Goal: Information Seeking & Learning: Understand process/instructions

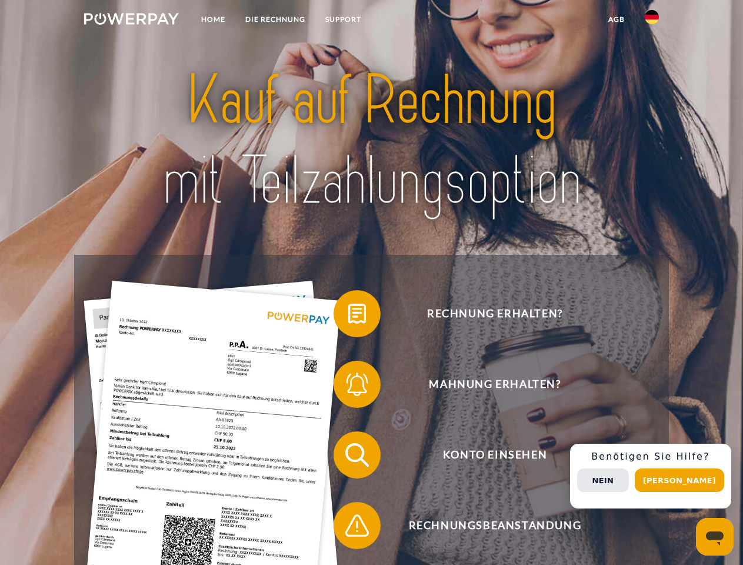
click at [131, 21] on img at bounding box center [131, 19] width 95 height 12
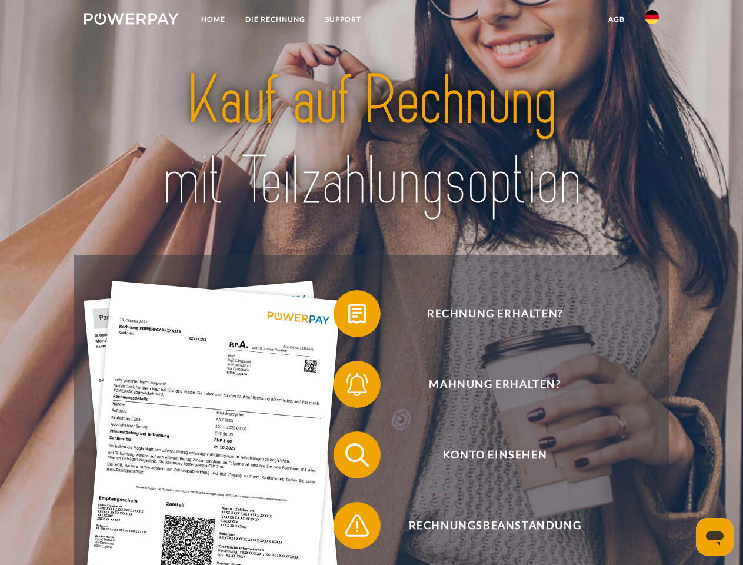
click at [652, 21] on img at bounding box center [652, 17] width 14 height 14
click at [616, 19] on link "agb" at bounding box center [616, 19] width 36 height 21
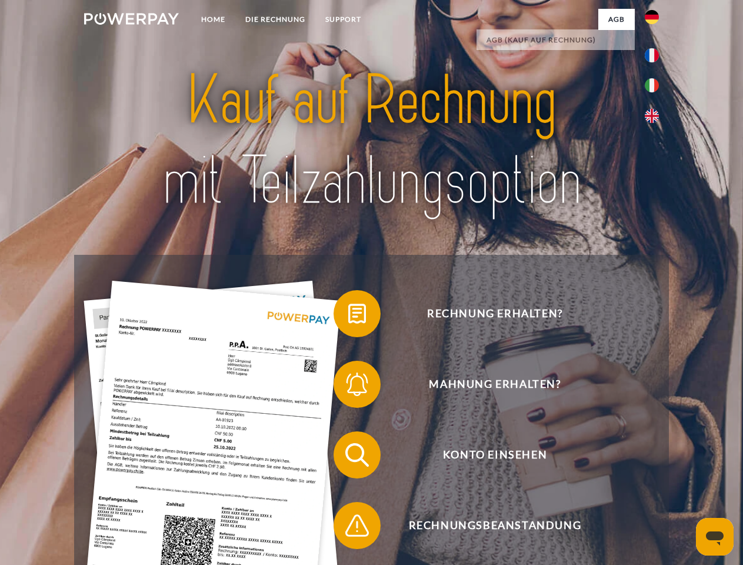
click at [348, 316] on span at bounding box center [339, 313] width 59 height 59
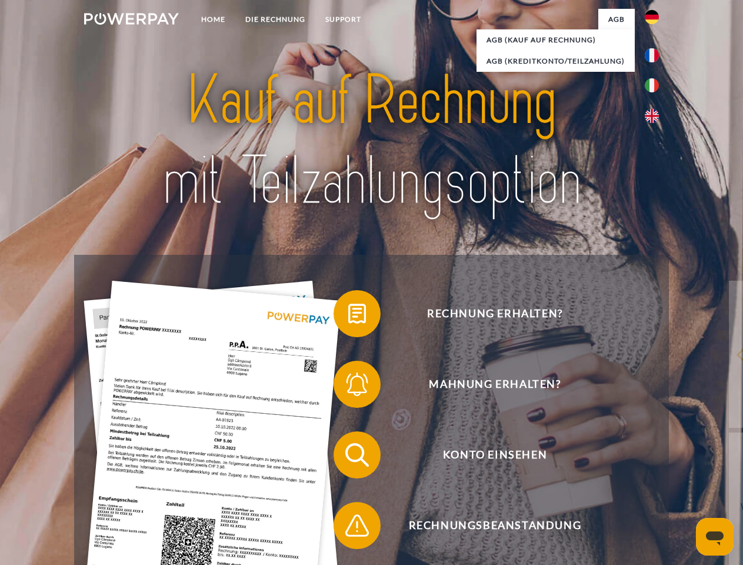
click at [348, 387] on span at bounding box center [339, 384] width 59 height 59
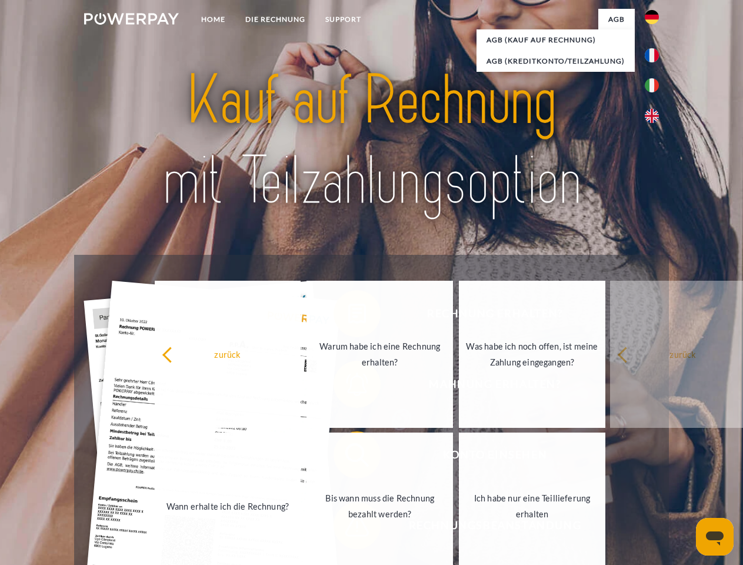
click at [348, 457] on link "Bis wann muss die Rechnung bezahlt werden?" at bounding box center [380, 505] width 147 height 147
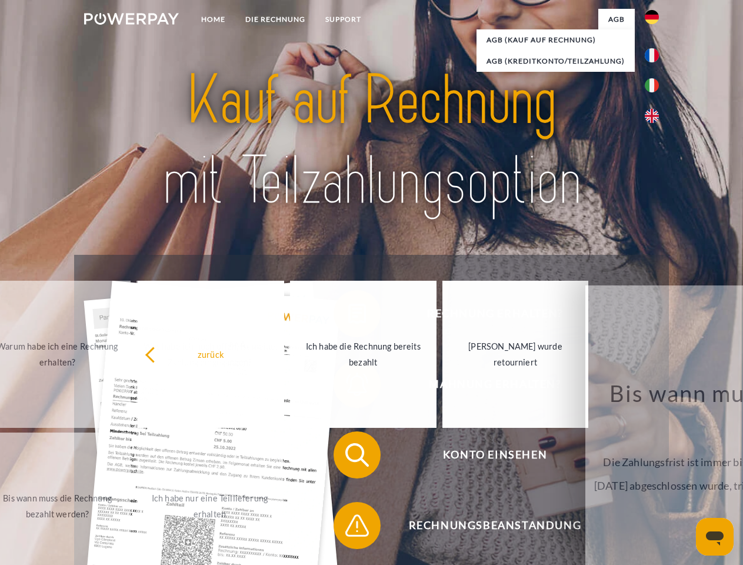
click at [348, 528] on span at bounding box center [339, 525] width 59 height 59
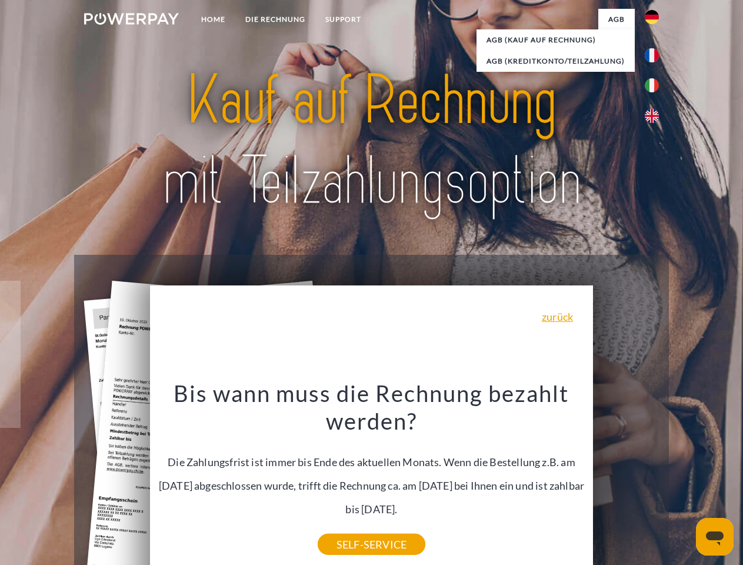
click at [655, 476] on div "Rechnung erhalten? Mahnung erhalten? Konto einsehen" at bounding box center [371, 490] width 594 height 471
click at [626, 478] on span "Konto einsehen" at bounding box center [495, 454] width 288 height 47
click at [684, 480] on header "Home DIE RECHNUNG SUPPORT" at bounding box center [371, 406] width 743 height 813
